Goal: Subscribe to service/newsletter

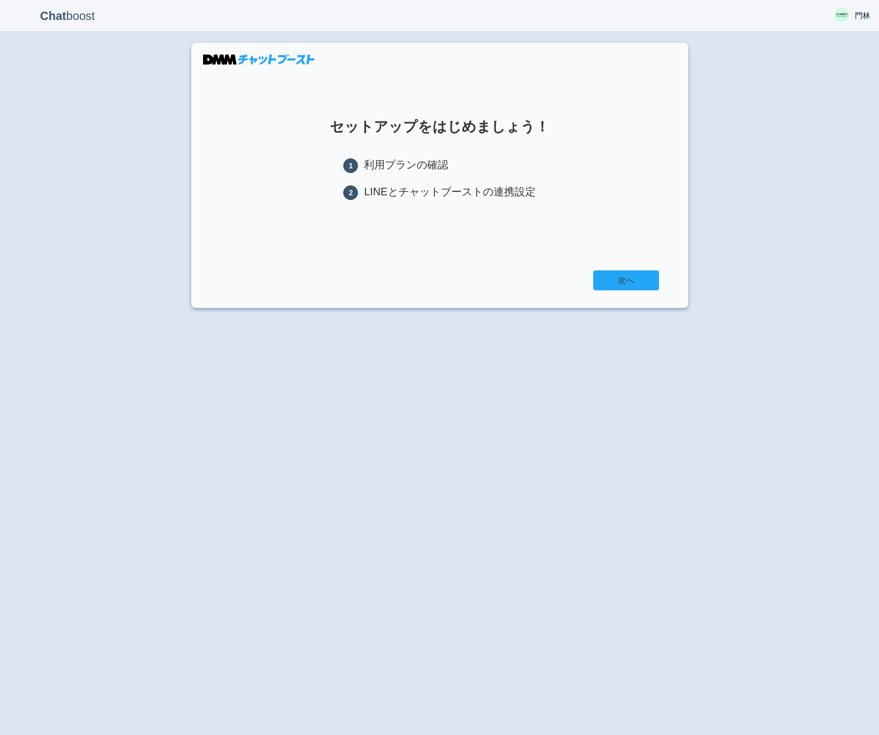
click at [597, 277] on link "次へ" at bounding box center [626, 280] width 66 height 20
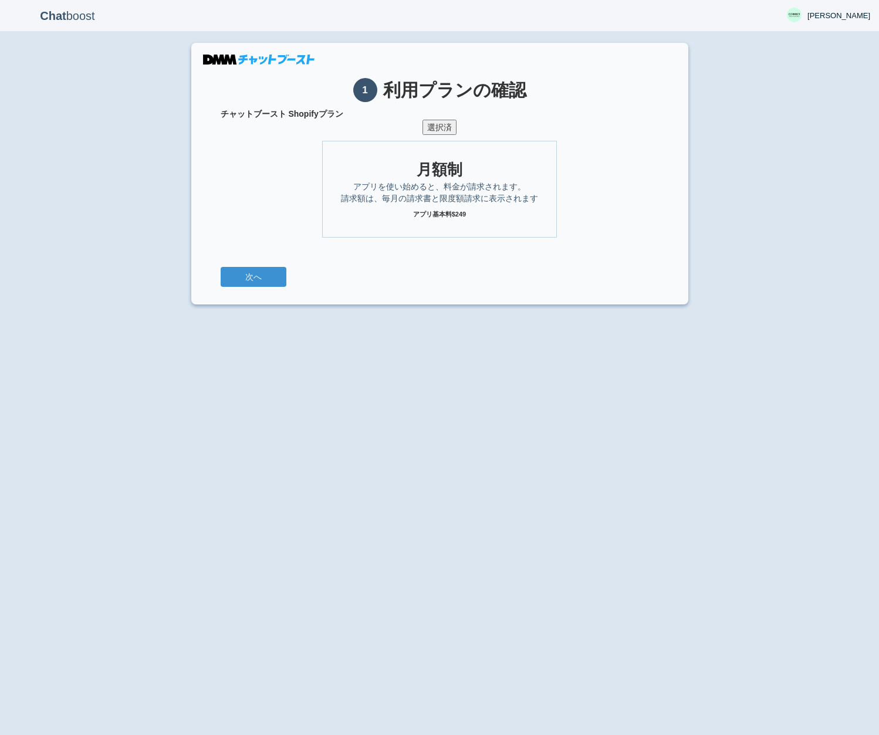
click at [442, 132] on button "選択済" at bounding box center [439, 127] width 34 height 15
click at [265, 275] on button "次へ" at bounding box center [254, 277] width 66 height 20
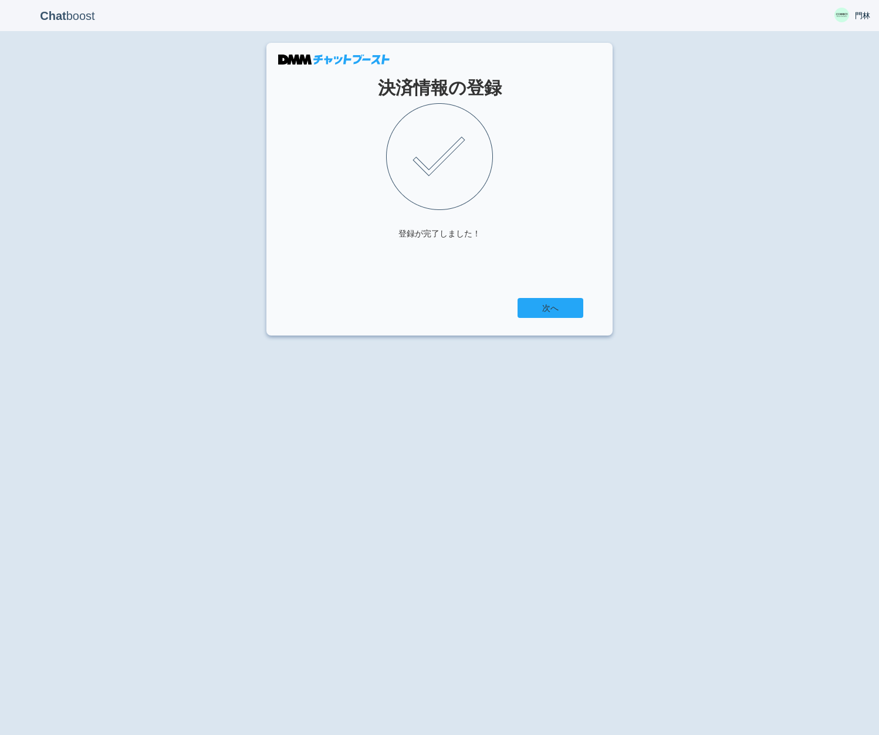
click at [545, 310] on link "次へ" at bounding box center [550, 308] width 66 height 20
